Goal: Find specific page/section: Find specific page/section

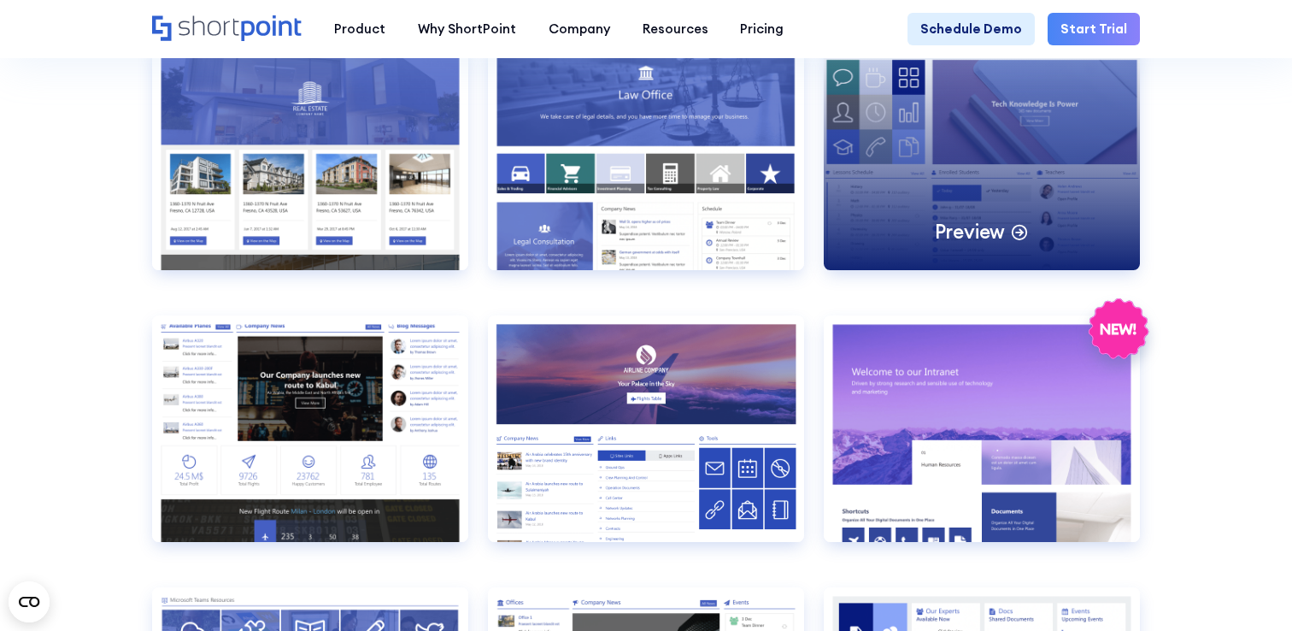
scroll to position [1783, 0]
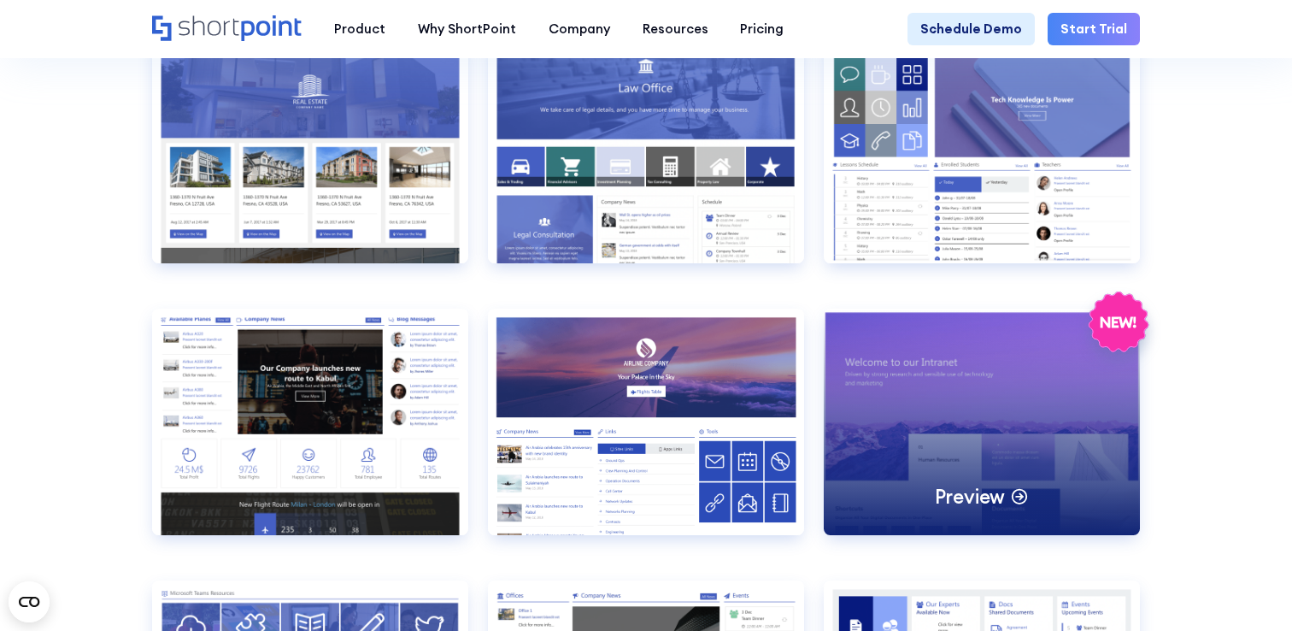
click at [1108, 455] on div "Preview" at bounding box center [982, 421] width 316 height 226
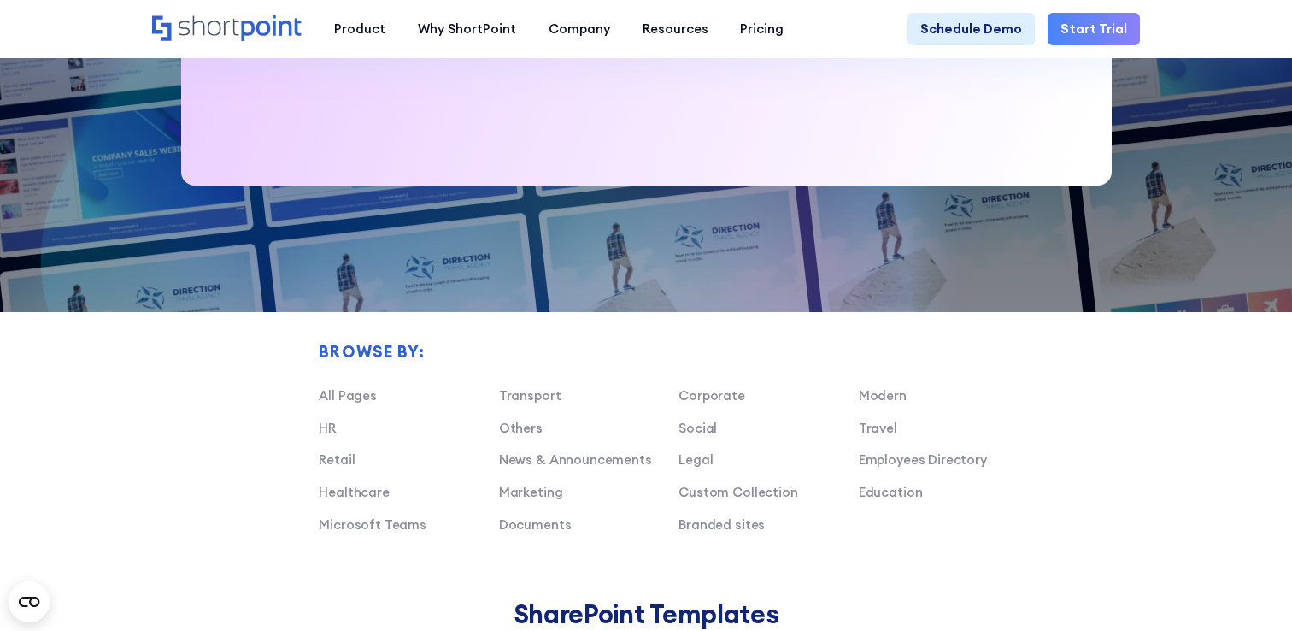
scroll to position [855, 0]
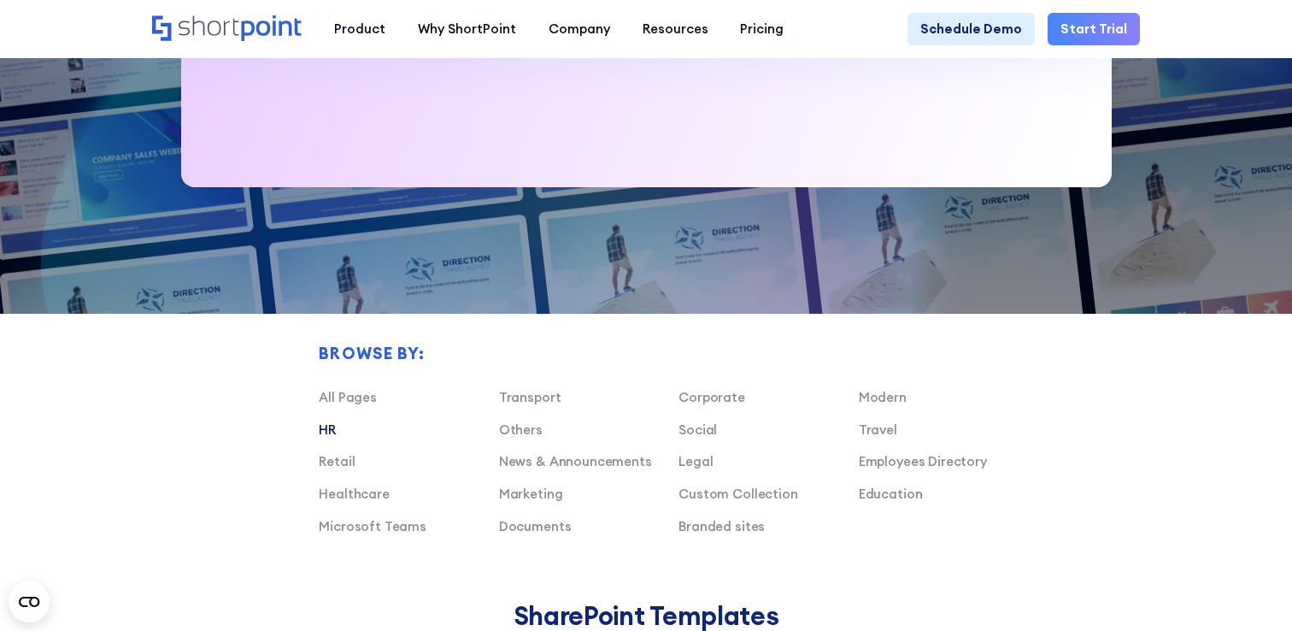
click at [328, 429] on link "HR" at bounding box center [327, 429] width 17 height 16
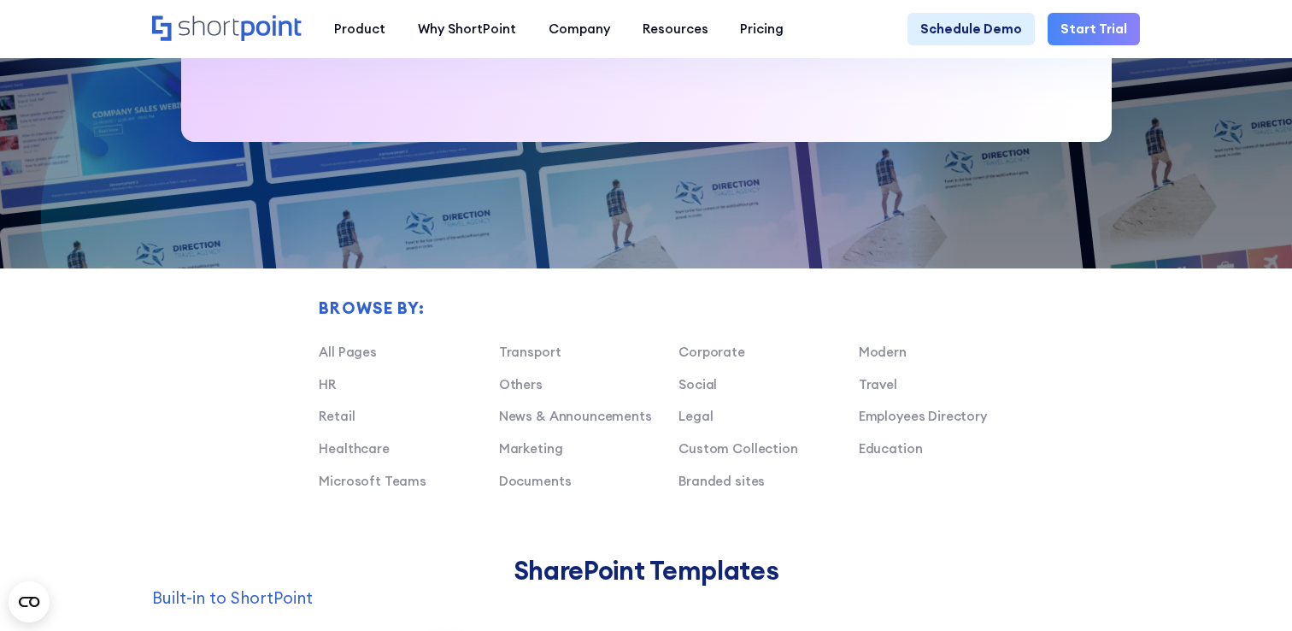
scroll to position [878, 0]
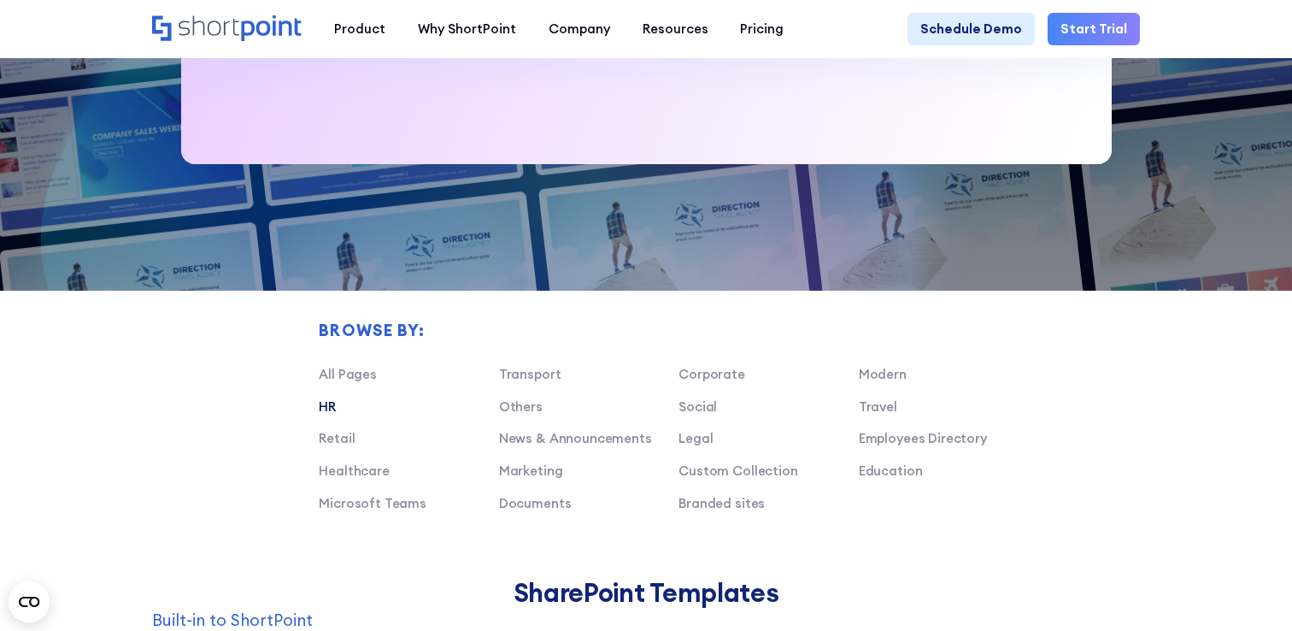
click at [332, 406] on link "HR" at bounding box center [327, 406] width 17 height 16
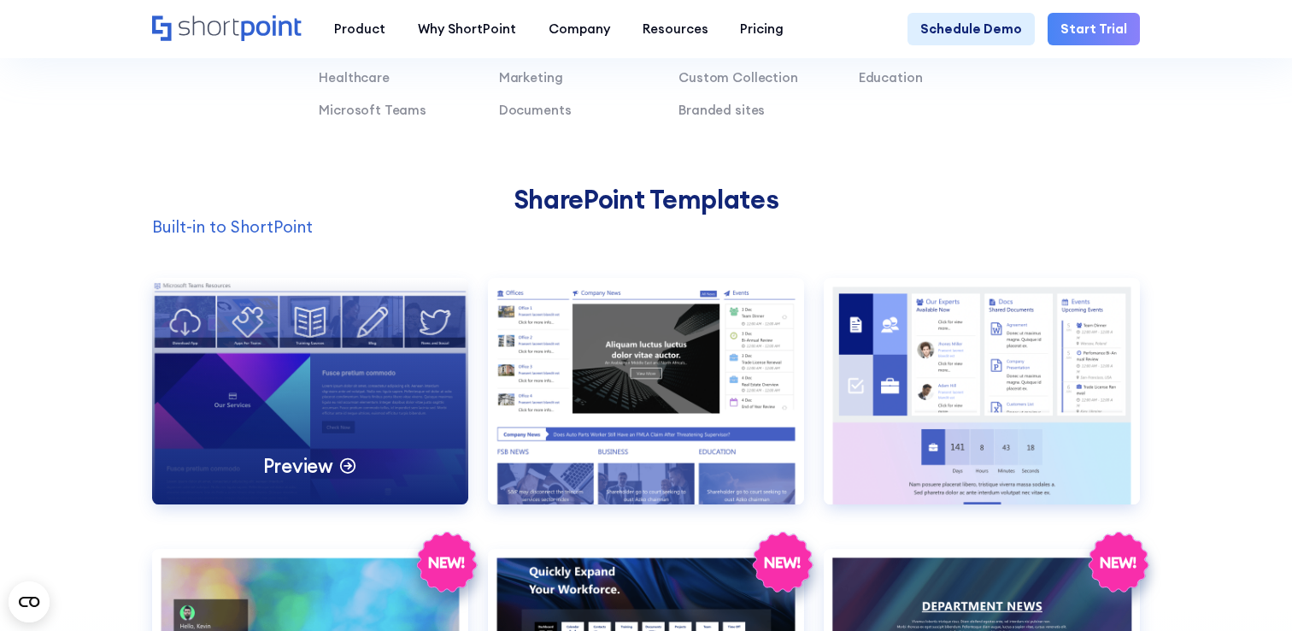
scroll to position [1272, 0]
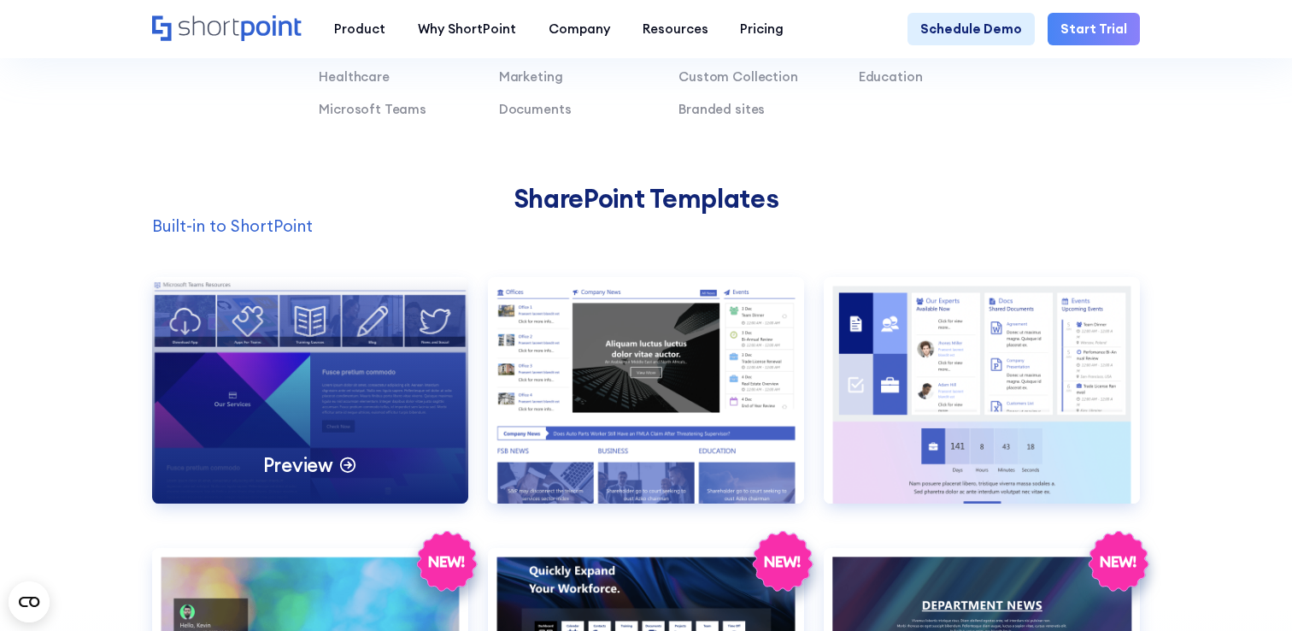
click at [356, 466] on icon at bounding box center [348, 464] width 20 height 20
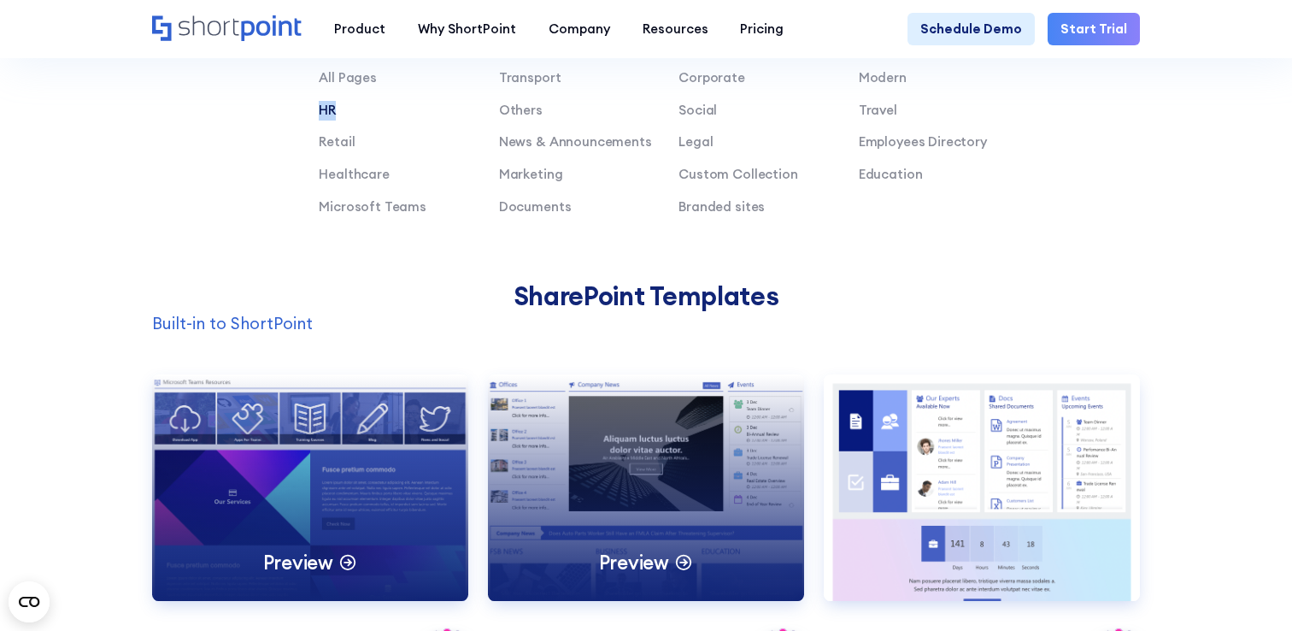
scroll to position [1123, 0]
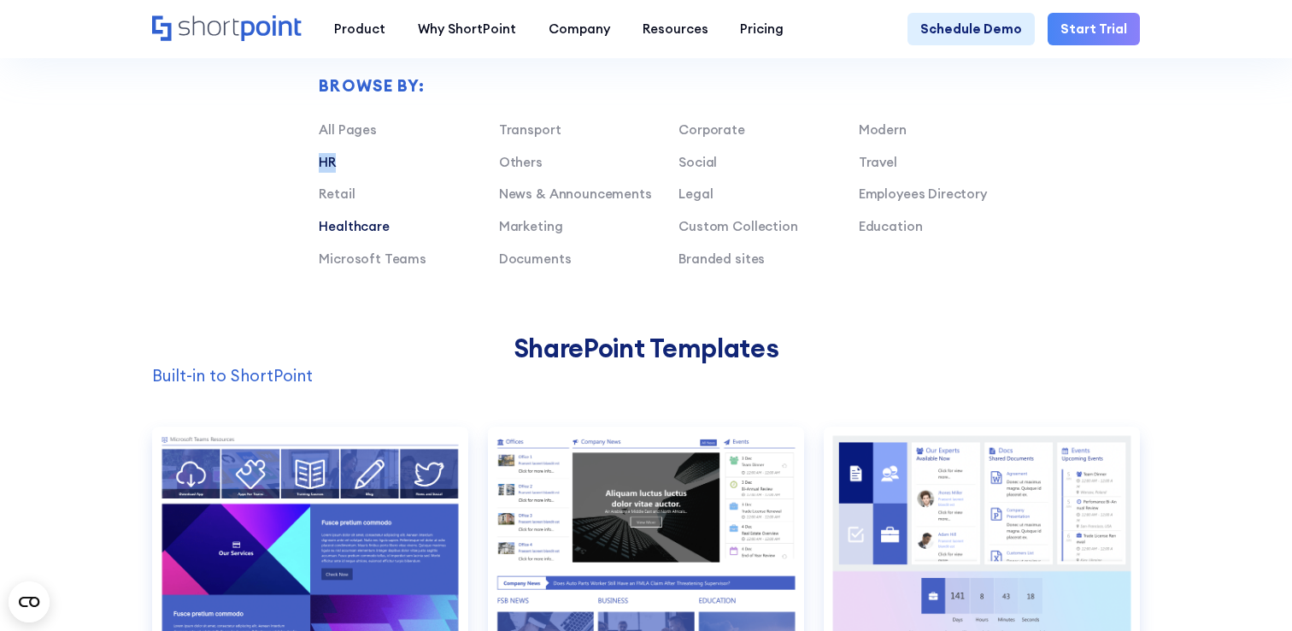
click at [367, 227] on link "Healthcare" at bounding box center [354, 226] width 71 height 16
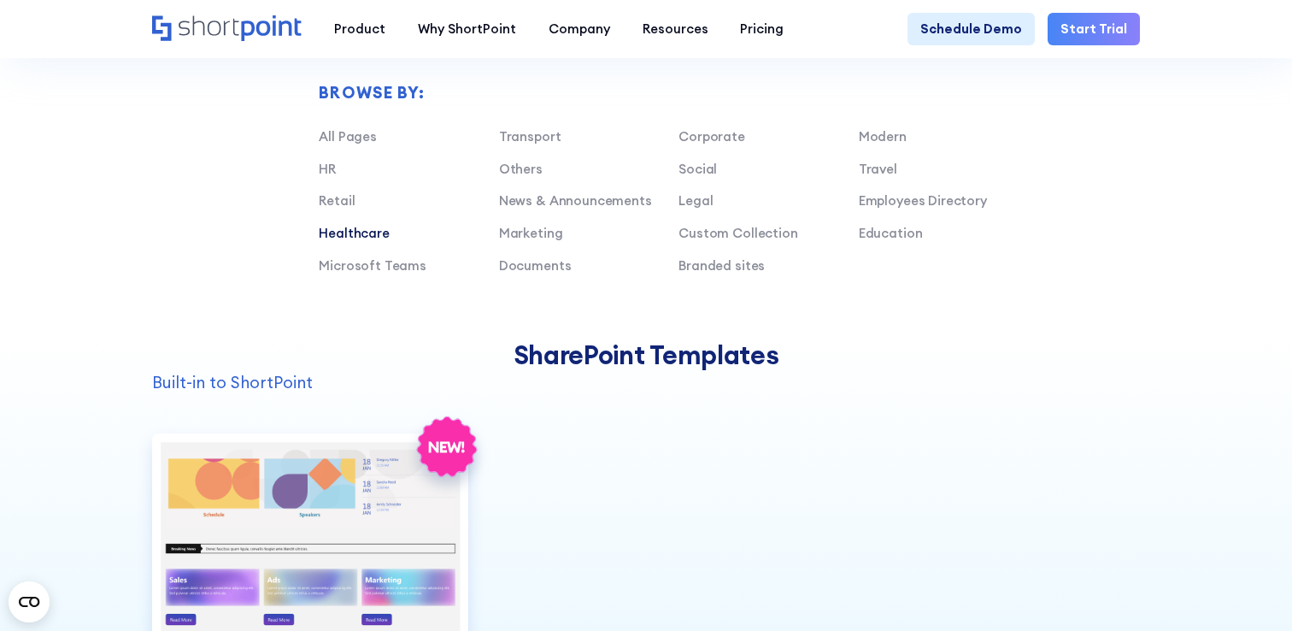
scroll to position [1066, 0]
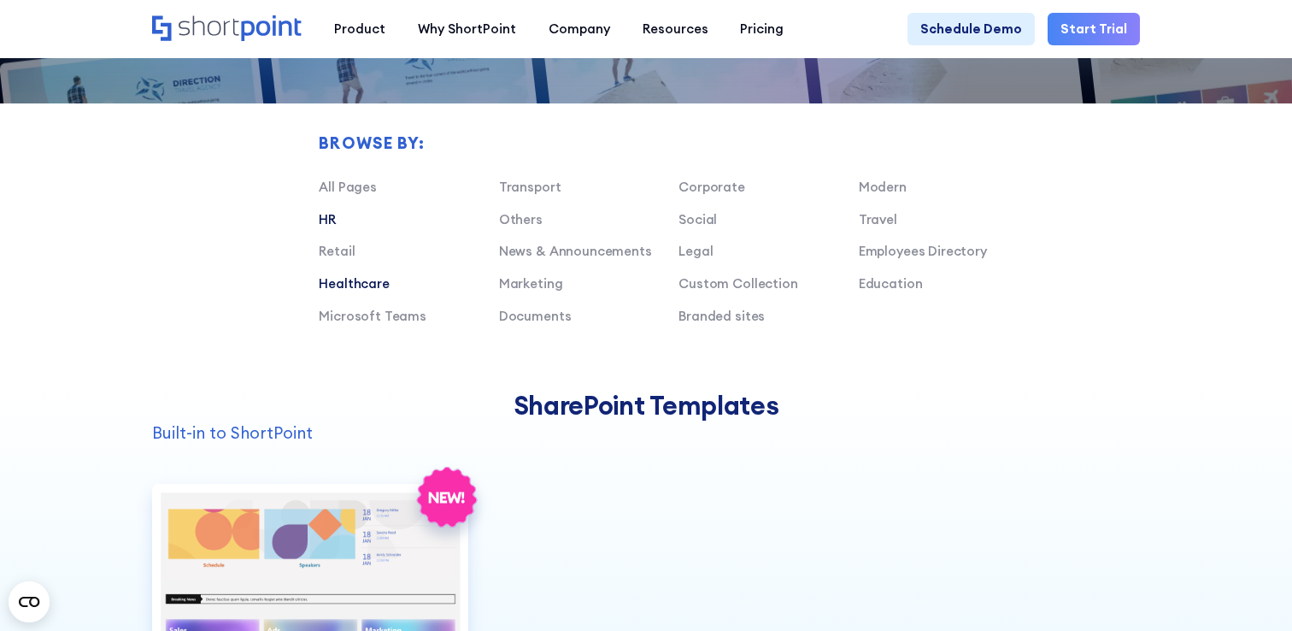
click at [330, 220] on link "HR" at bounding box center [327, 219] width 17 height 16
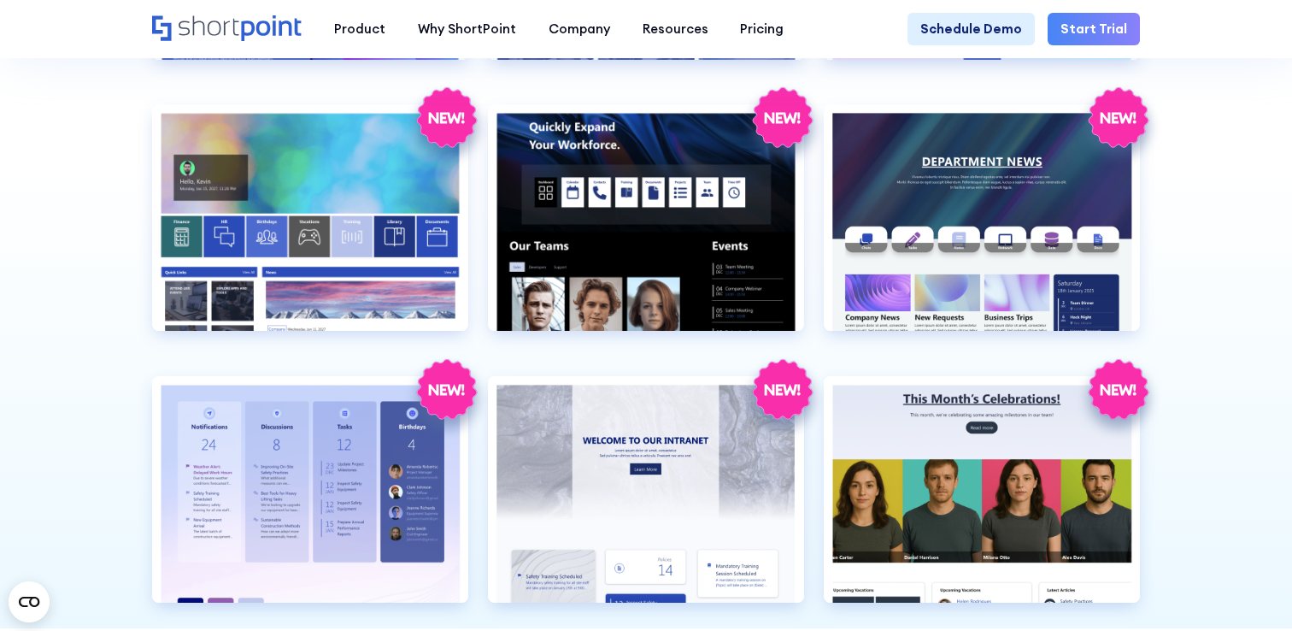
scroll to position [1722, 0]
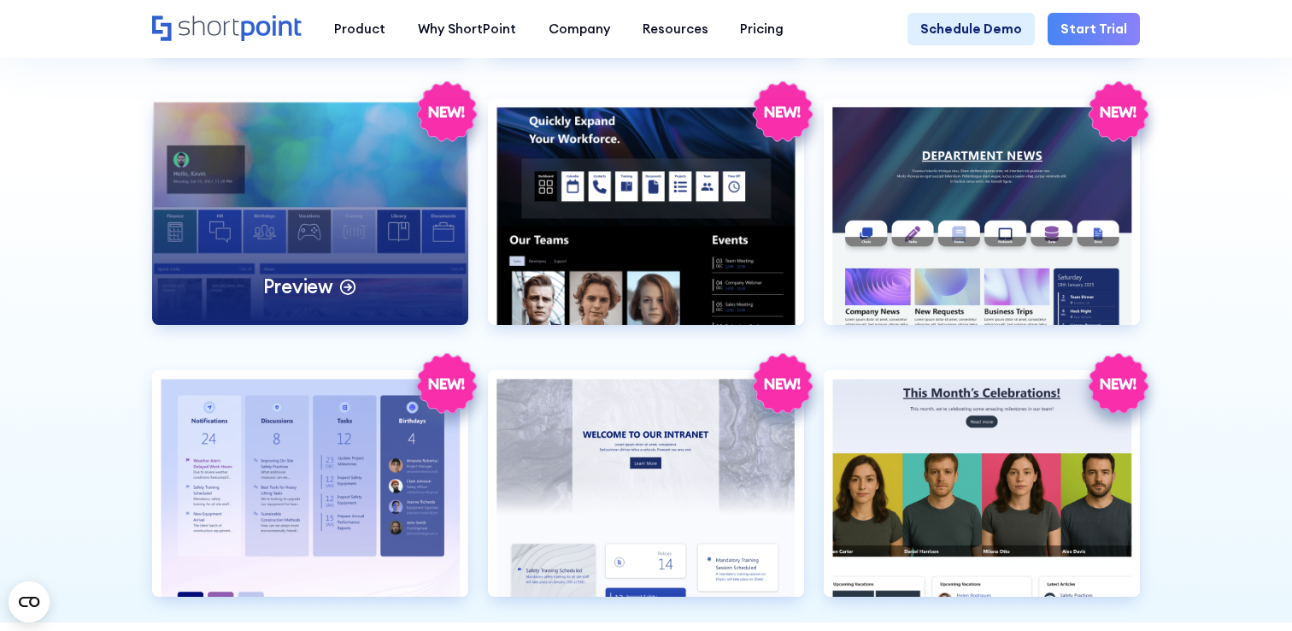
click at [391, 272] on div "Preview" at bounding box center [310, 211] width 316 height 226
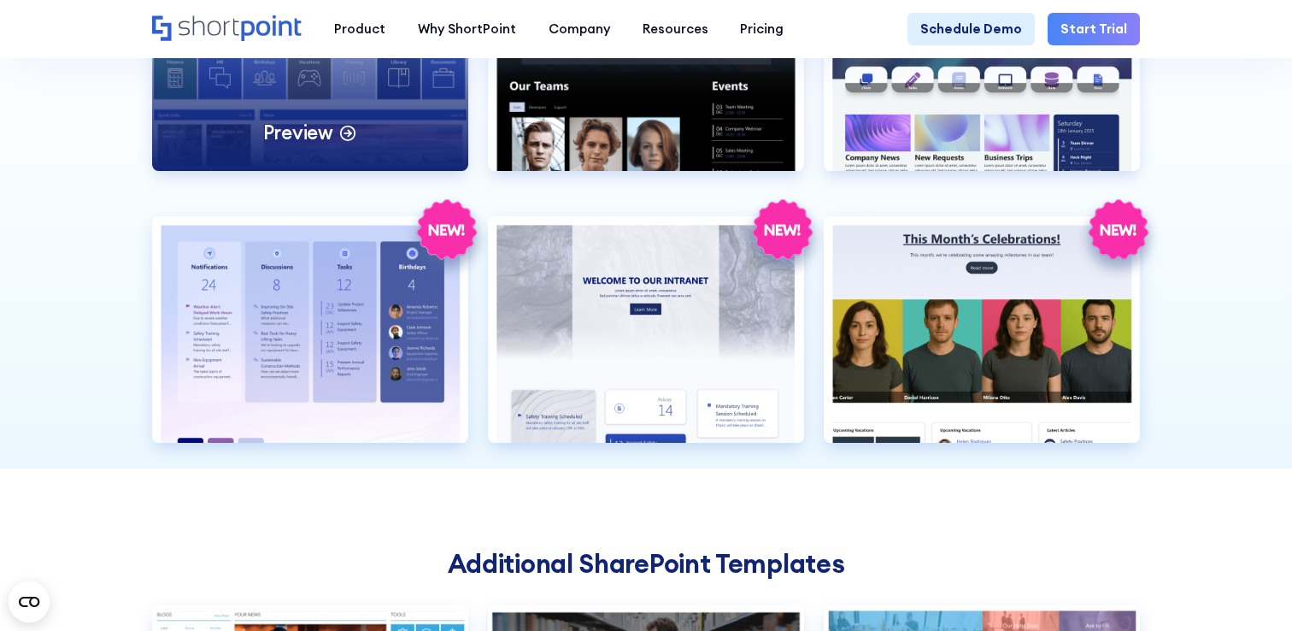
scroll to position [1947, 0]
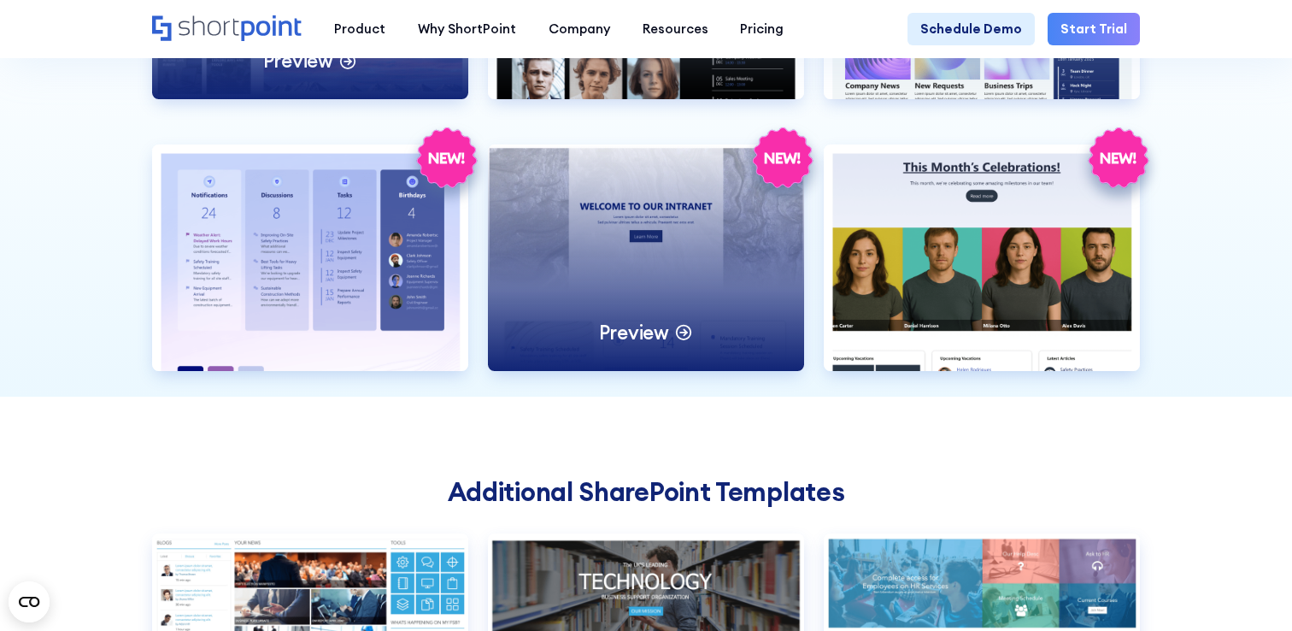
click at [692, 346] on div "Preview" at bounding box center [646, 257] width 316 height 226
